Goal: Task Accomplishment & Management: Manage account settings

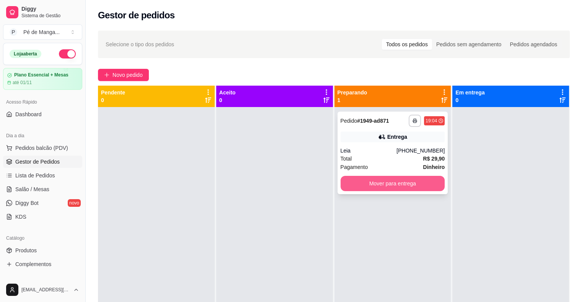
click at [403, 181] on button "Mover para entrega" at bounding box center [393, 183] width 104 height 15
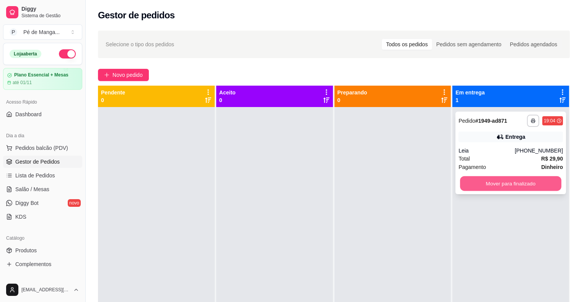
click at [505, 181] on button "Mover para finalizado" at bounding box center [510, 183] width 101 height 15
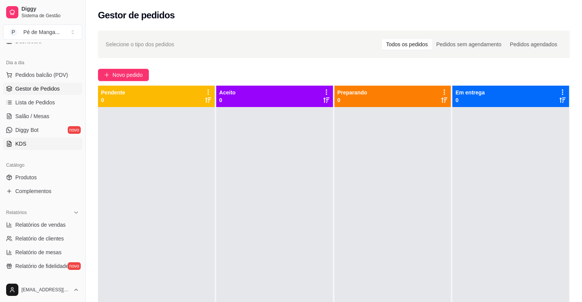
scroll to position [77, 0]
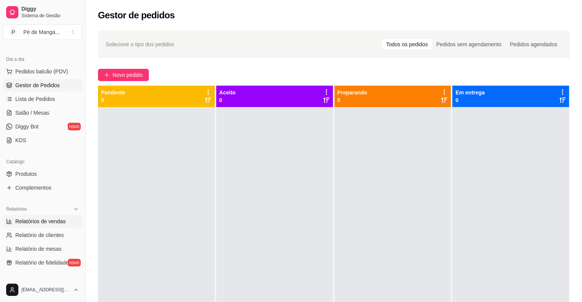
click at [51, 223] on span "Relatórios de vendas" at bounding box center [40, 222] width 51 height 8
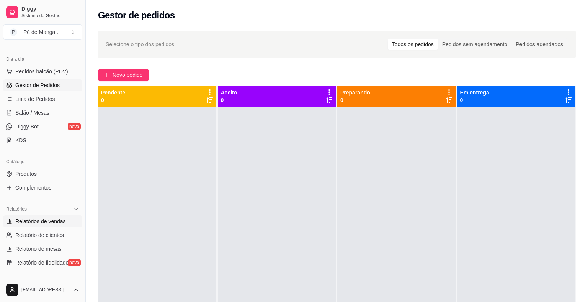
select select "ALL"
select select "0"
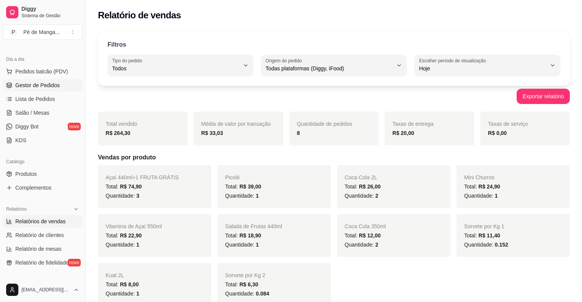
click at [38, 85] on span "Gestor de Pedidos" at bounding box center [37, 86] width 44 height 8
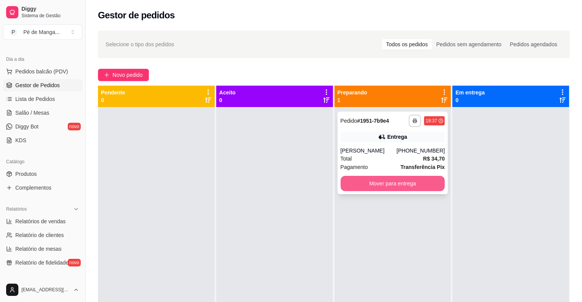
click at [401, 187] on button "Mover para entrega" at bounding box center [393, 183] width 104 height 15
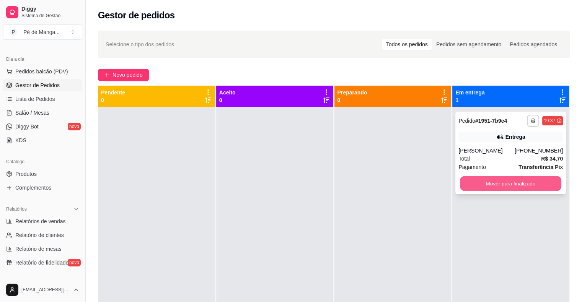
click at [504, 183] on button "Mover para finalizado" at bounding box center [510, 183] width 101 height 15
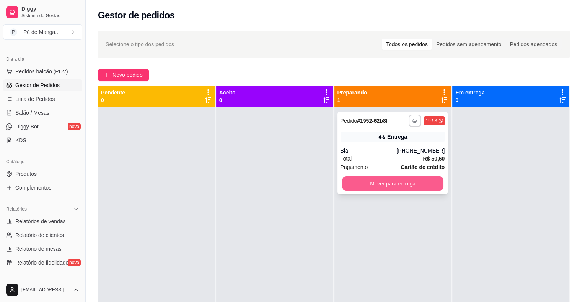
click at [393, 181] on button "Mover para entrega" at bounding box center [392, 183] width 101 height 15
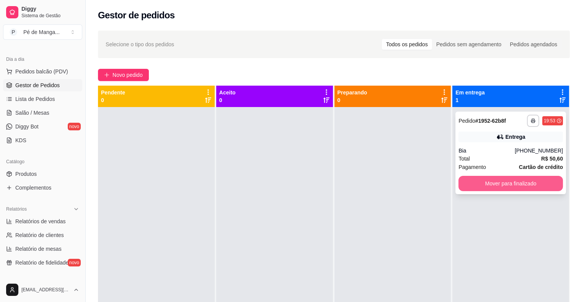
click at [497, 183] on button "Mover para finalizado" at bounding box center [511, 183] width 104 height 15
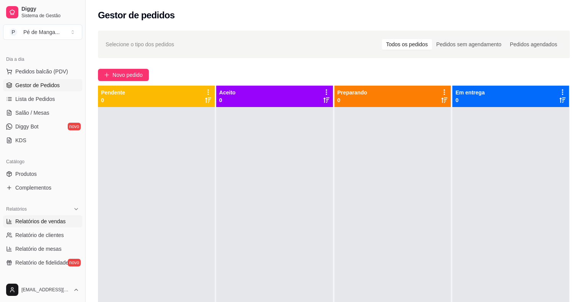
click at [44, 221] on span "Relatórios de vendas" at bounding box center [40, 222] width 51 height 8
select select "ALL"
select select "0"
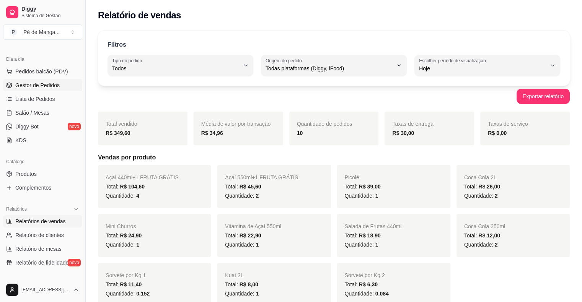
click at [42, 87] on span "Gestor de Pedidos" at bounding box center [37, 86] width 44 height 8
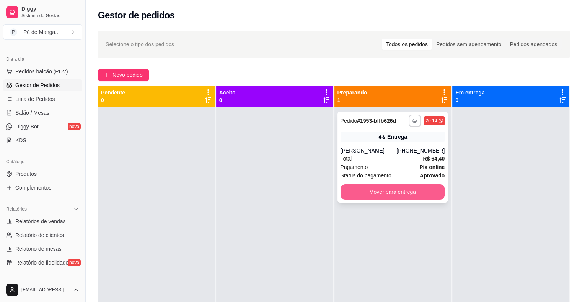
click at [381, 194] on button "Mover para entrega" at bounding box center [393, 191] width 104 height 15
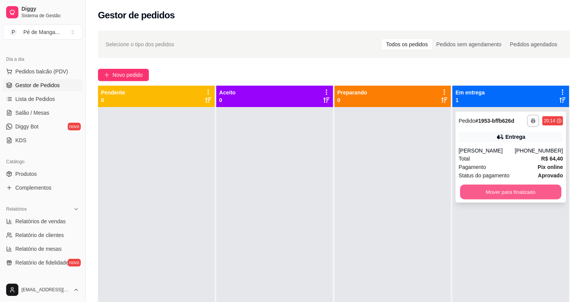
click at [508, 187] on button "Mover para finalizado" at bounding box center [510, 192] width 101 height 15
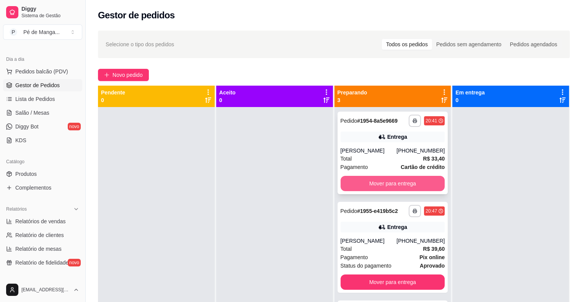
click at [369, 183] on button "Mover para entrega" at bounding box center [393, 183] width 104 height 15
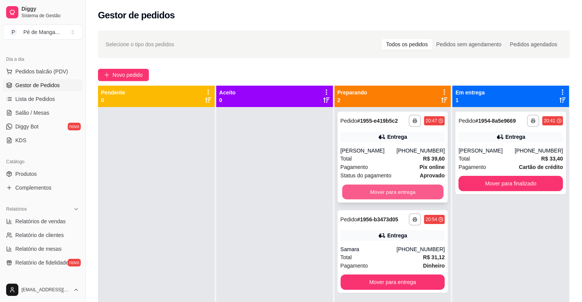
click at [392, 192] on button "Mover para entrega" at bounding box center [392, 192] width 101 height 15
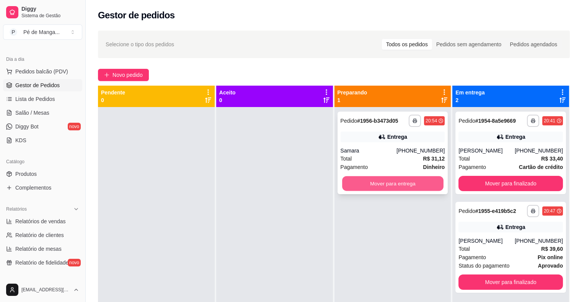
click at [384, 183] on button "Mover para entrega" at bounding box center [392, 183] width 101 height 15
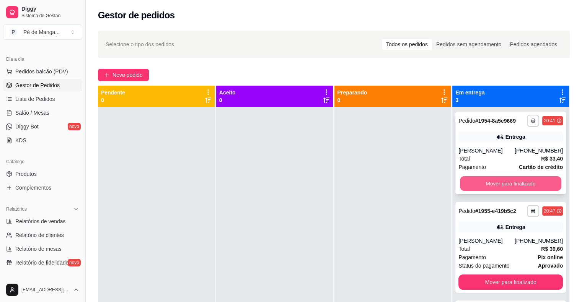
click at [507, 183] on button "Mover para finalizado" at bounding box center [510, 183] width 101 height 15
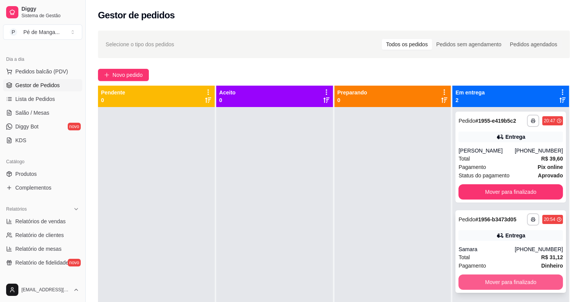
click at [500, 283] on button "Mover para finalizado" at bounding box center [511, 282] width 104 height 15
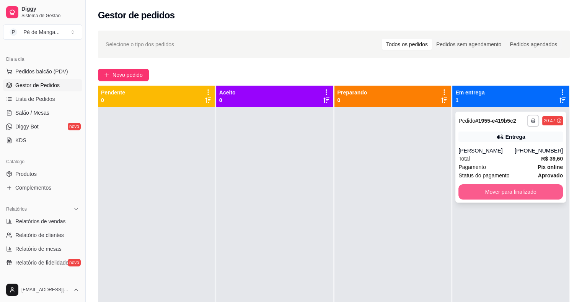
click at [507, 192] on button "Mover para finalizado" at bounding box center [511, 191] width 104 height 15
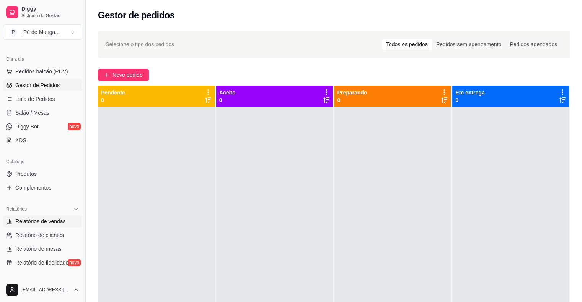
click at [37, 220] on span "Relatórios de vendas" at bounding box center [40, 222] width 51 height 8
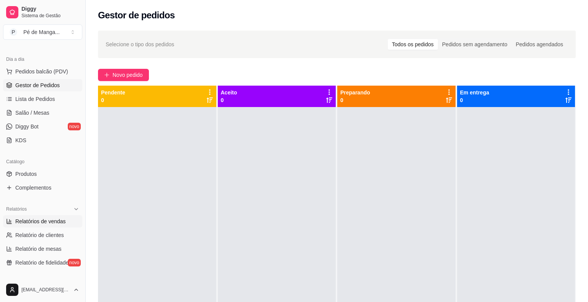
select select "ALL"
select select "0"
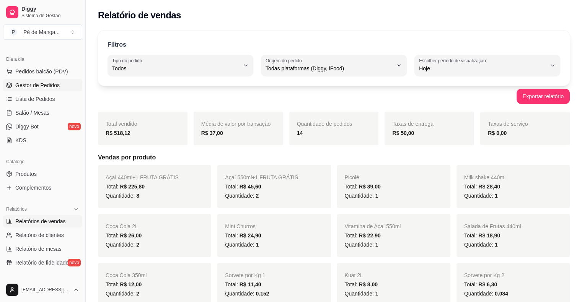
click at [50, 84] on span "Gestor de Pedidos" at bounding box center [37, 86] width 44 height 8
